Goal: Find specific page/section: Find specific page/section

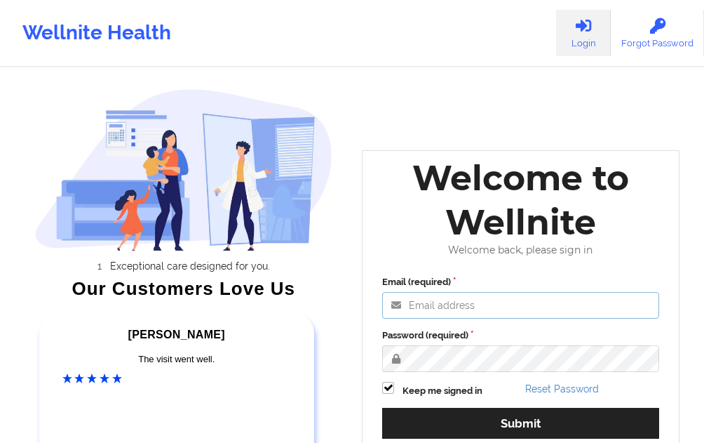
click at [437, 297] on input "Email (required)" at bounding box center [520, 305] width 277 height 27
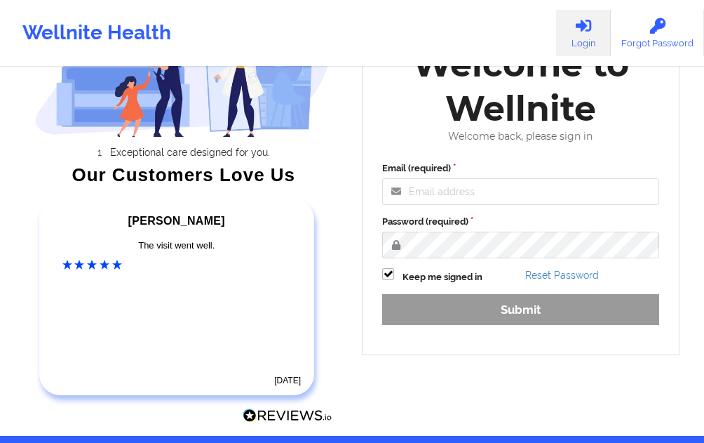
scroll to position [140, 0]
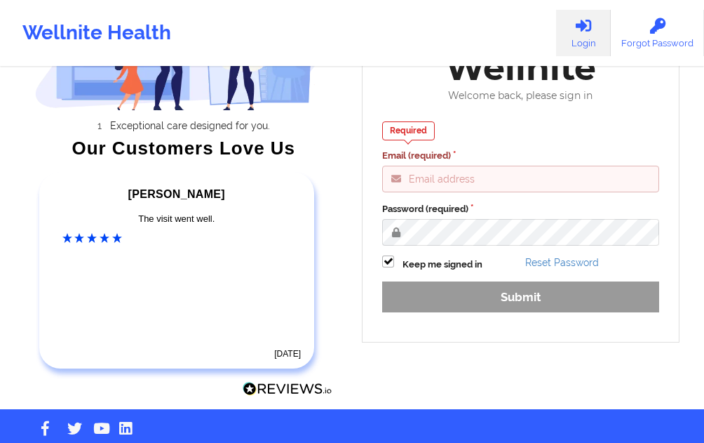
click at [478, 177] on input "Email (required)" at bounding box center [520, 179] width 277 height 27
drag, startPoint x: 460, startPoint y: 181, endPoint x: 418, endPoint y: 128, distance: 67.9
click at [460, 181] on input "Email (required)" at bounding box center [520, 179] width 277 height 27
click at [422, 175] on input "Email (required)" at bounding box center [520, 179] width 277 height 27
type input "[EMAIL_ADDRESS][DOMAIN_NAME]"
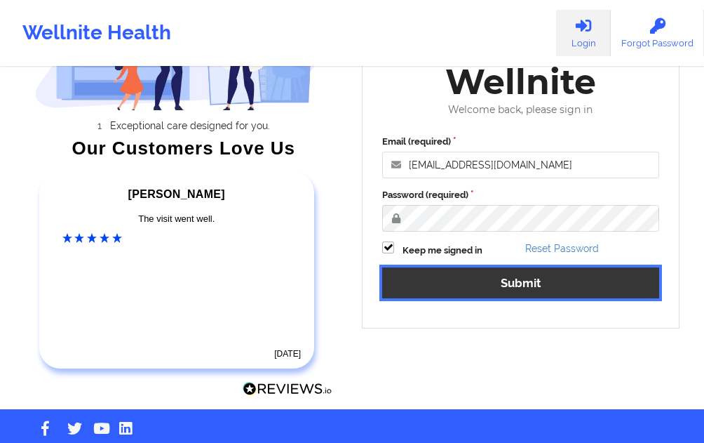
click at [478, 276] on button "Submit" at bounding box center [520, 282] width 277 height 30
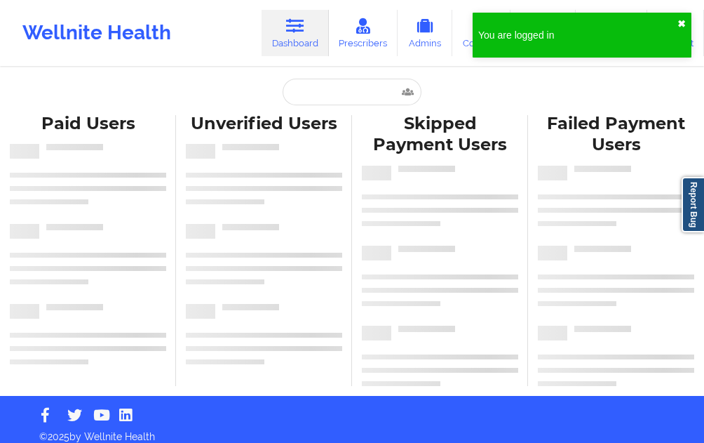
click at [679, 20] on button "✖︎" at bounding box center [682, 23] width 8 height 11
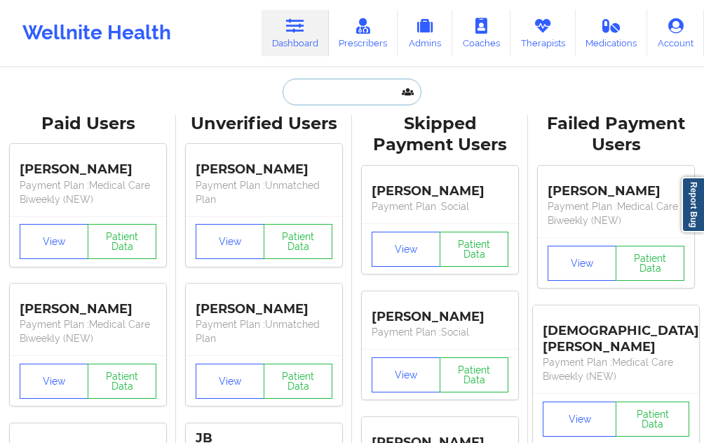
click at [315, 94] on input "text" at bounding box center [352, 92] width 139 height 27
click at [317, 96] on input "text" at bounding box center [352, 92] width 139 height 27
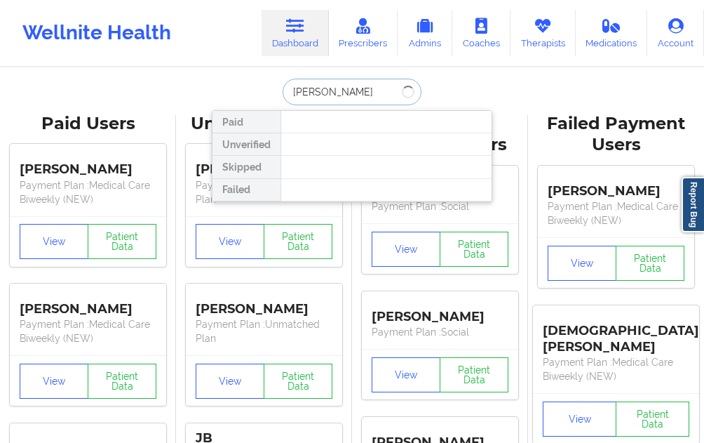
type input "[PERSON_NAME]"
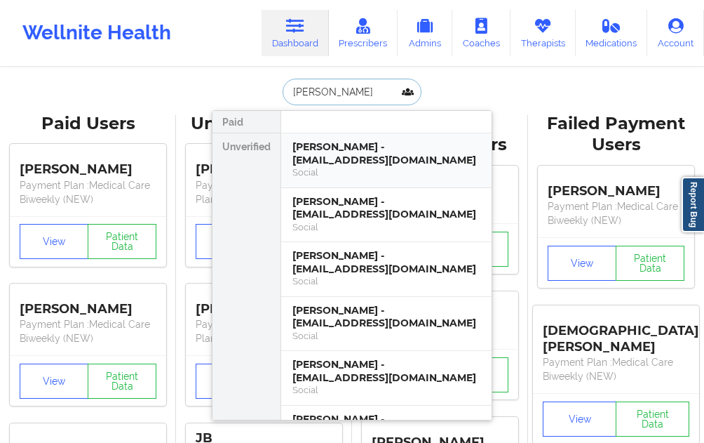
click at [332, 141] on div "[PERSON_NAME] - [EMAIL_ADDRESS][DOMAIN_NAME]" at bounding box center [386, 153] width 188 height 26
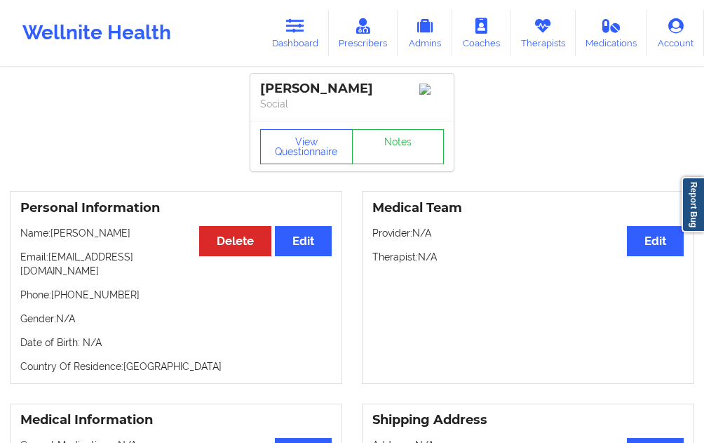
click at [296, 109] on p "Social" at bounding box center [352, 104] width 184 height 14
click at [307, 93] on div "[PERSON_NAME]" at bounding box center [352, 89] width 184 height 16
click at [292, 41] on link "Dashboard" at bounding box center [295, 33] width 67 height 46
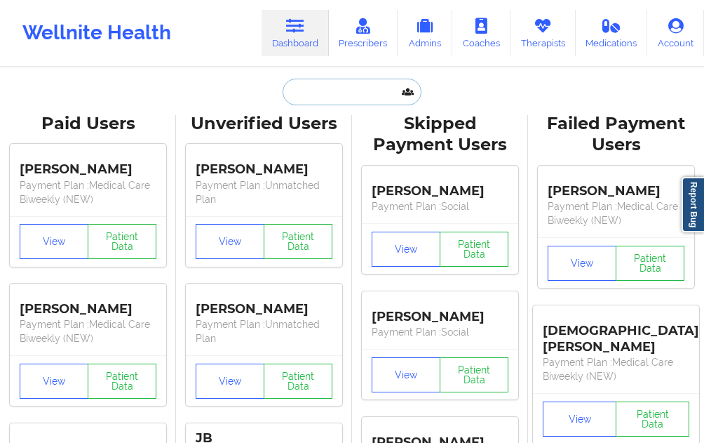
click at [344, 95] on input "text" at bounding box center [352, 92] width 139 height 27
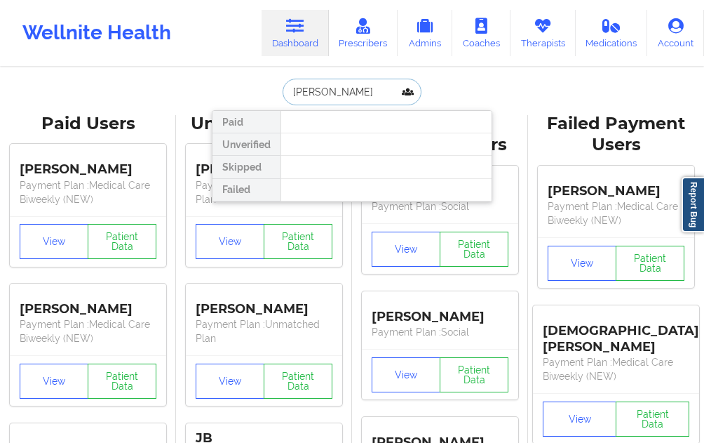
click at [379, 87] on input "[PERSON_NAME]" at bounding box center [352, 92] width 139 height 27
type input "k"
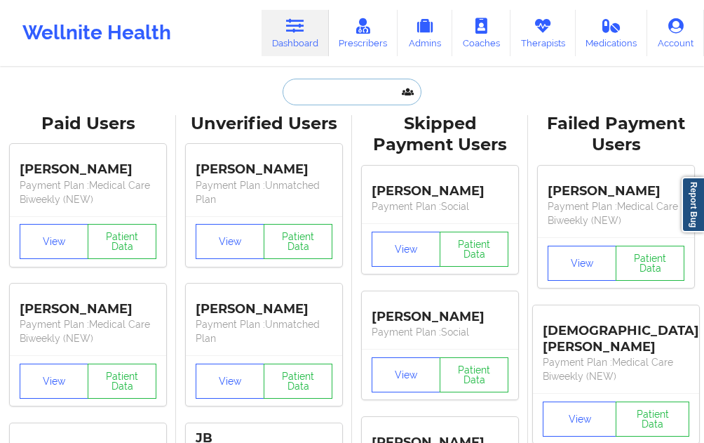
click at [316, 87] on input "text" at bounding box center [352, 92] width 139 height 27
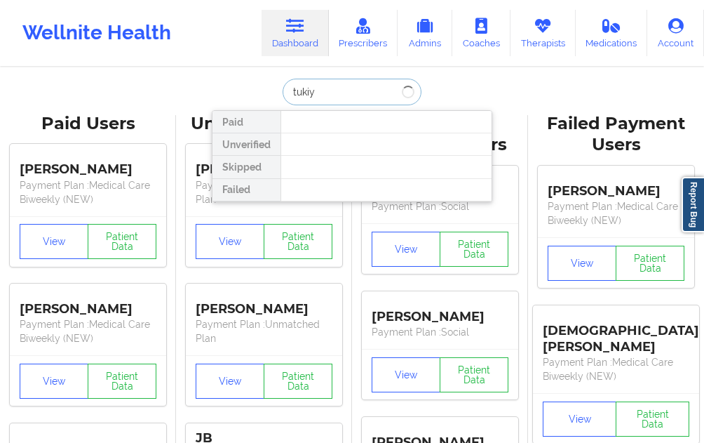
type input "tukiya"
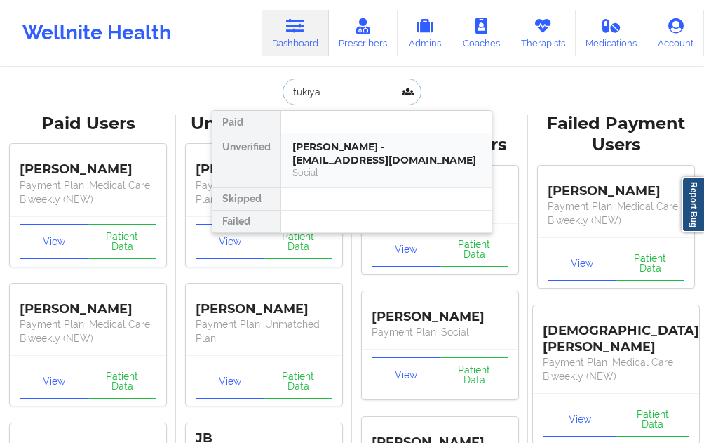
click at [355, 165] on div "[PERSON_NAME] - [EMAIL_ADDRESS][DOMAIN_NAME]" at bounding box center [386, 153] width 188 height 26
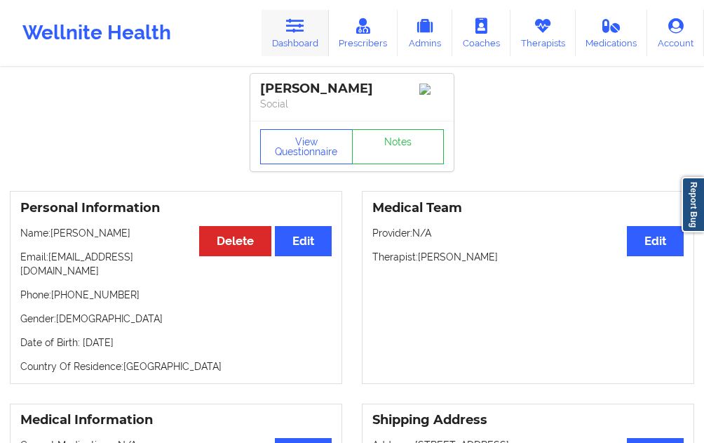
click at [321, 27] on link "Dashboard" at bounding box center [295, 33] width 67 height 46
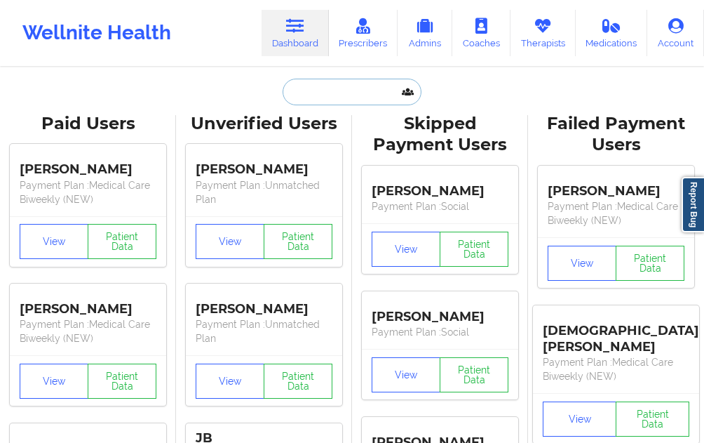
click at [310, 88] on input "text" at bounding box center [352, 92] width 139 height 27
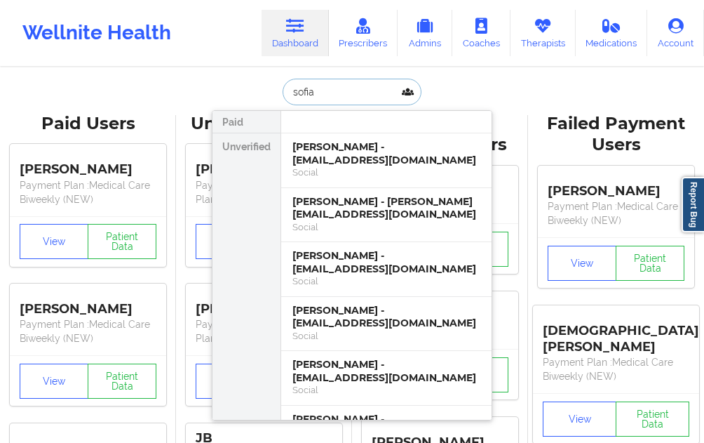
type input "sofia"
click at [339, 210] on div "[PERSON_NAME] - [PERSON_NAME][EMAIL_ADDRESS][DOMAIN_NAME]" at bounding box center [386, 208] width 188 height 26
